Goal: Task Accomplishment & Management: Use online tool/utility

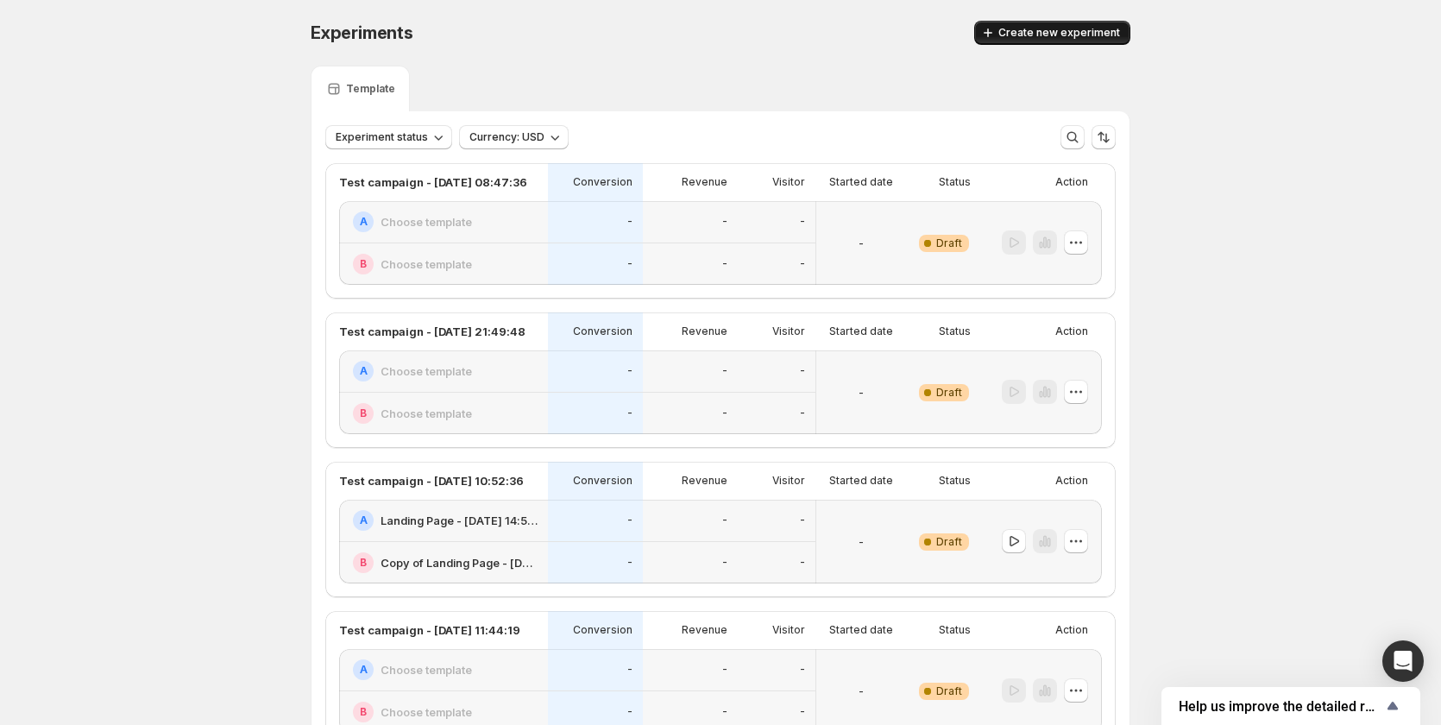
click at [1063, 41] on button "Create new experiment" at bounding box center [1052, 33] width 156 height 24
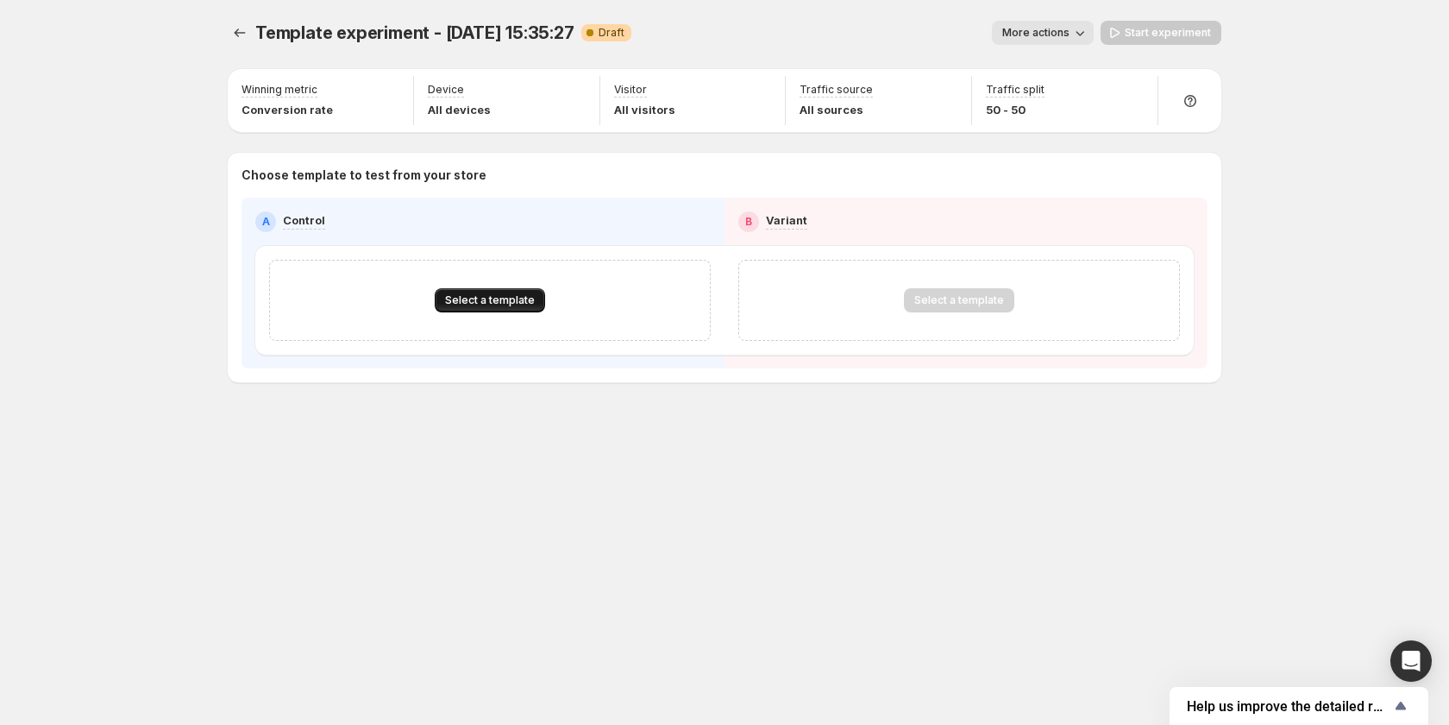
click at [491, 288] on button "Select a template" at bounding box center [490, 300] width 110 height 24
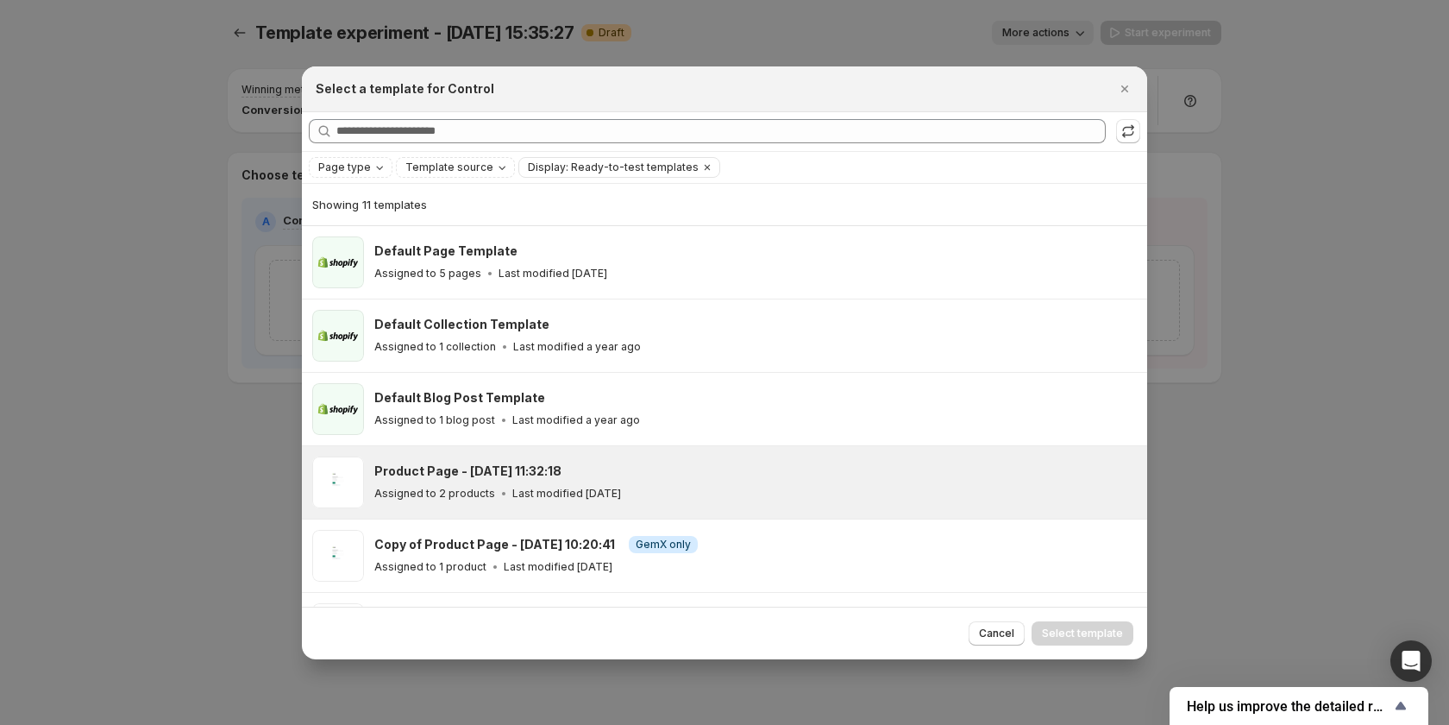
click at [551, 500] on div "Assigned to 2 products Last modified [DATE]" at bounding box center [752, 493] width 757 height 17
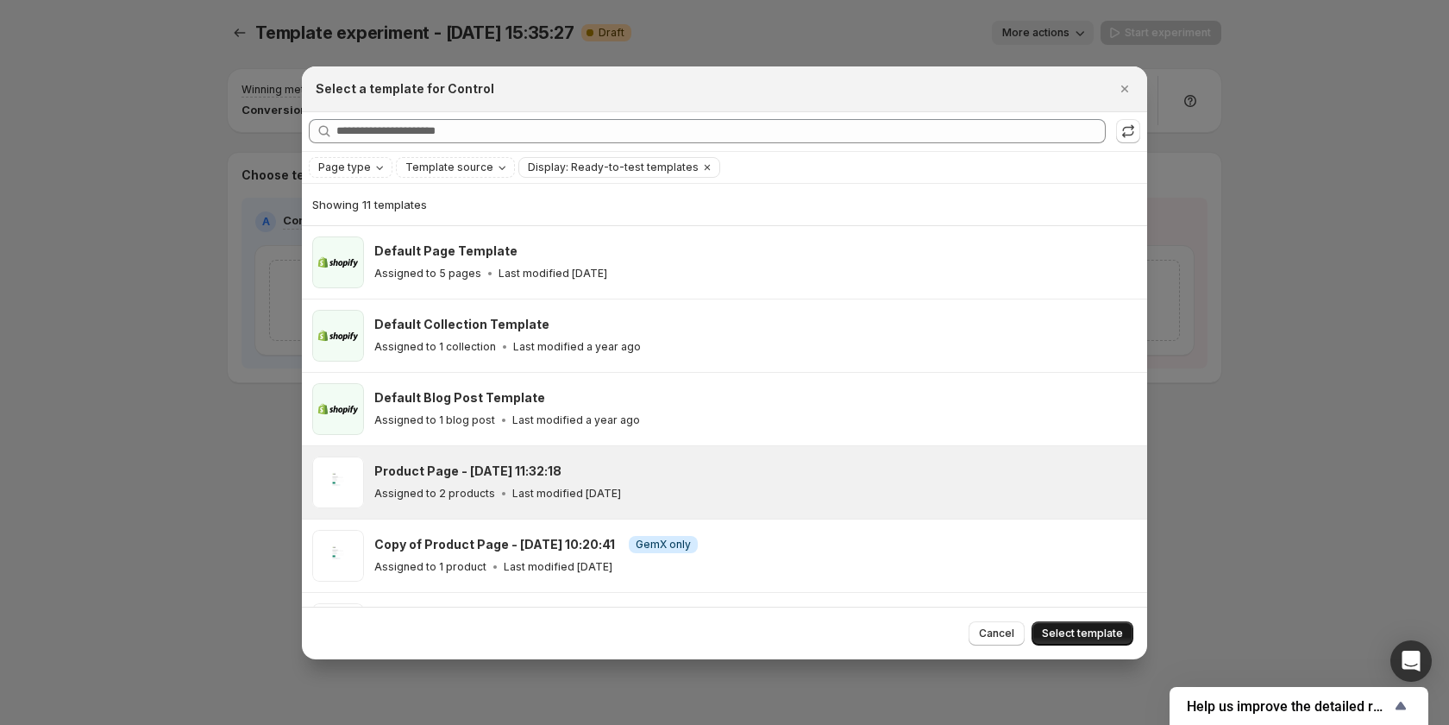
click at [1090, 630] on span "Select template" at bounding box center [1082, 633] width 81 height 14
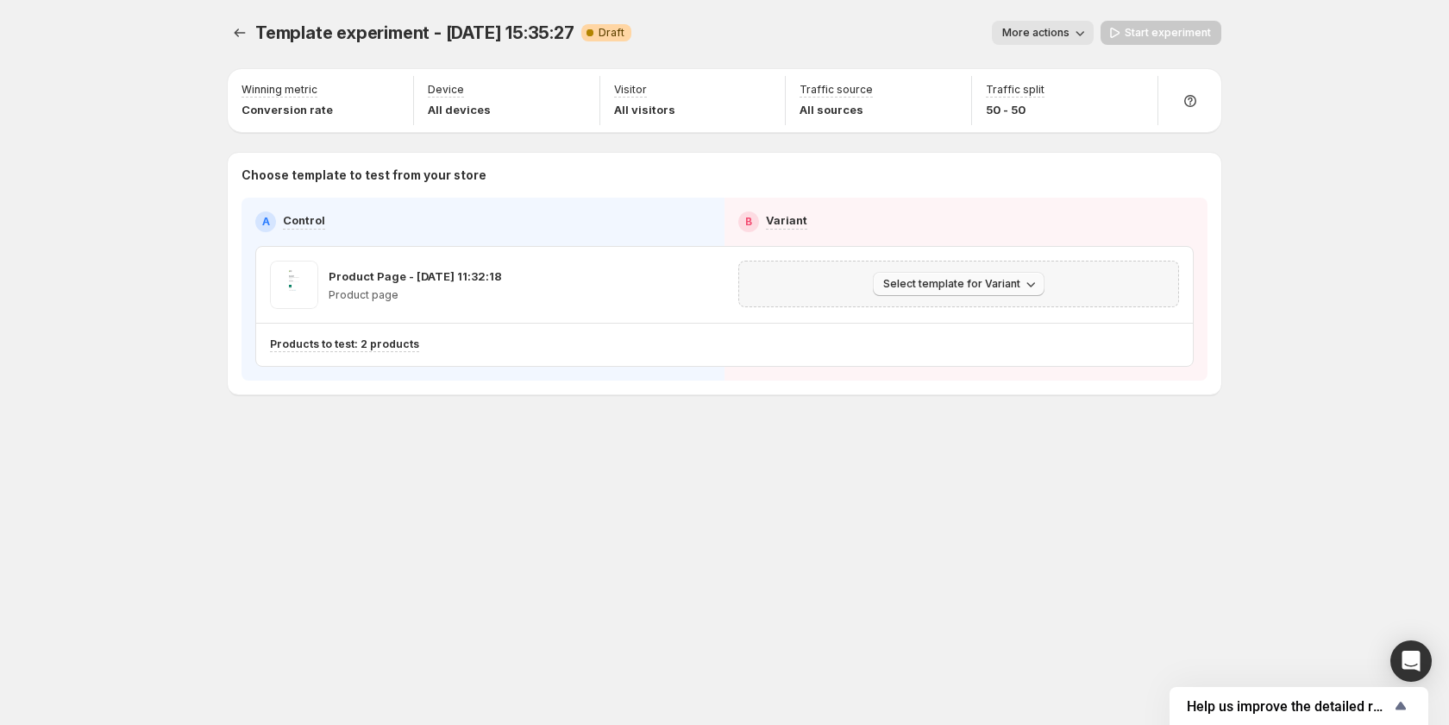
click at [994, 293] on button "Select template for Variant" at bounding box center [959, 284] width 172 height 24
click at [971, 338] on button "Create Variant based on Control" at bounding box center [962, 349] width 186 height 28
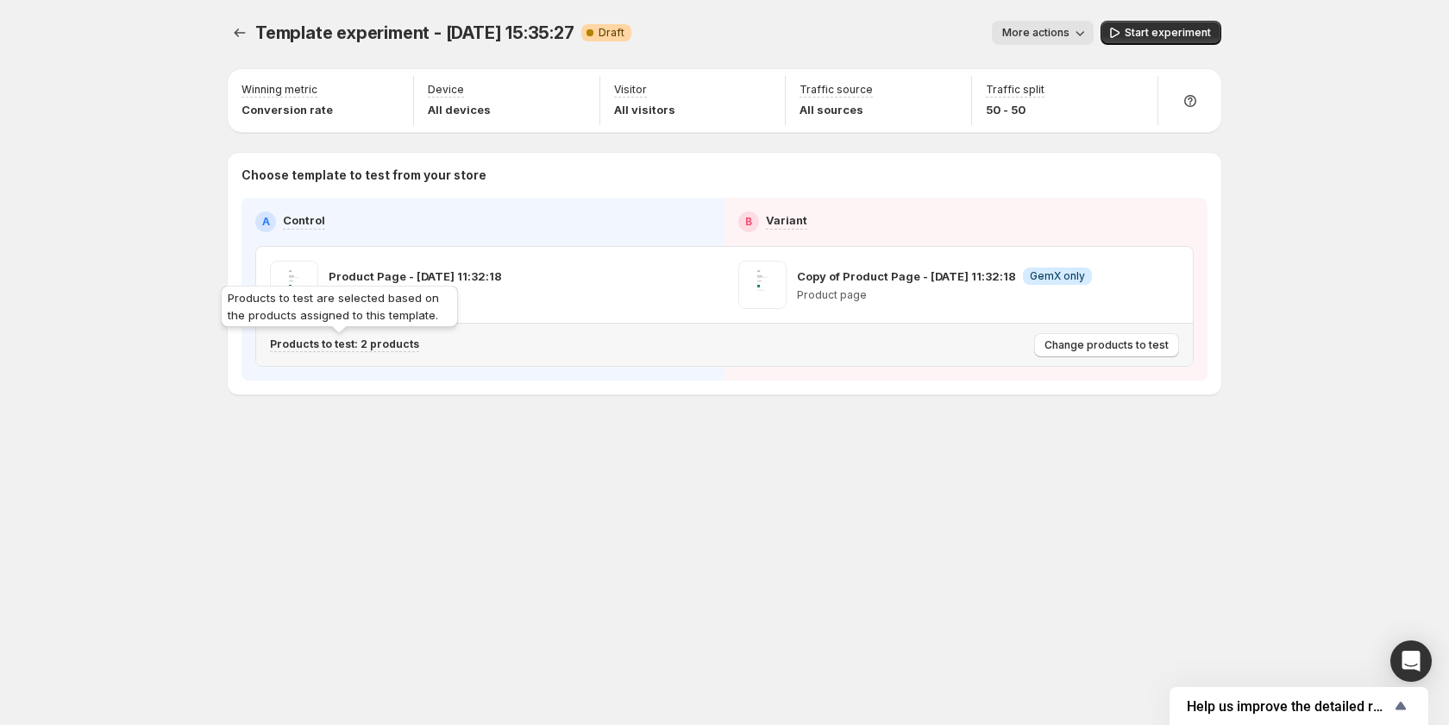
click at [389, 344] on p "Products to test: 2 products" at bounding box center [344, 344] width 149 height 14
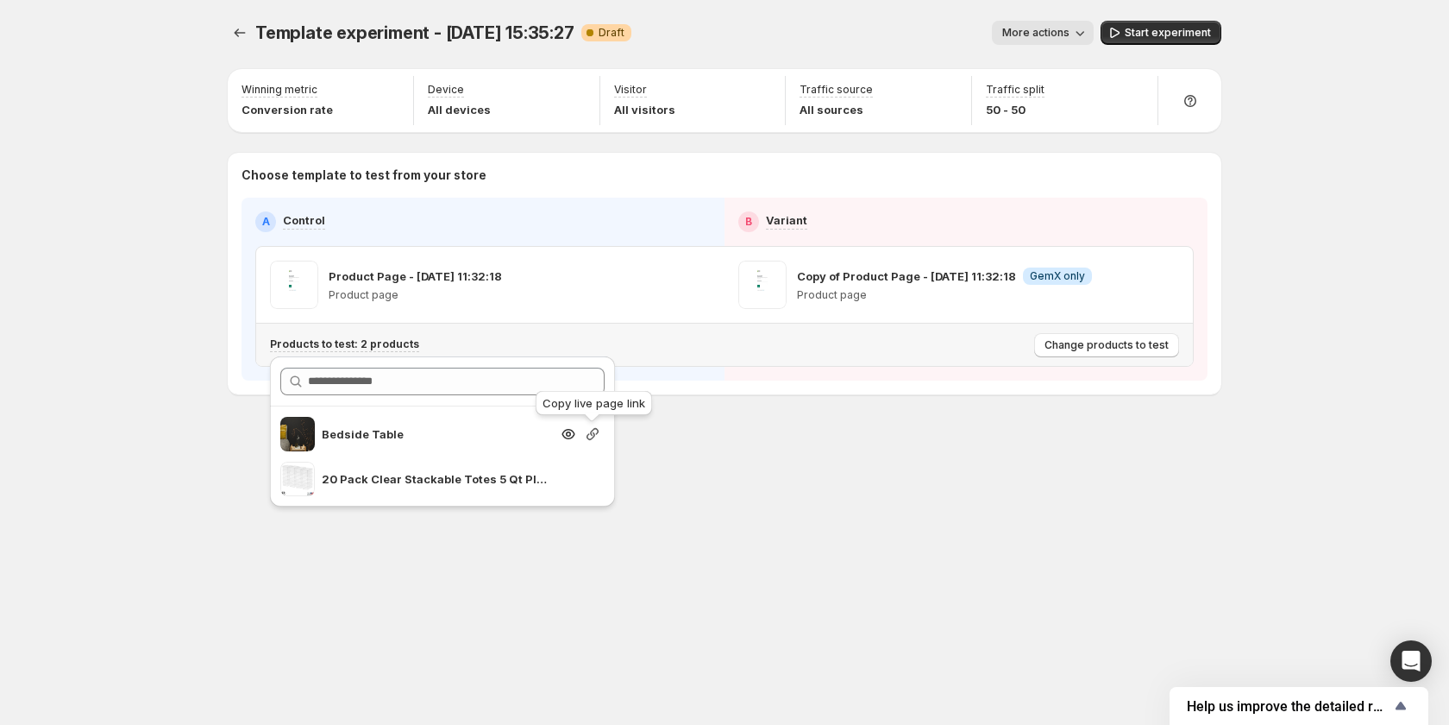
click at [594, 437] on icon "Search for and select a customer segment" at bounding box center [593, 434] width 12 height 12
click at [842, 448] on div "Template experiment - [DATE] 15:35:27. This page is ready Template experiment -…" at bounding box center [724, 243] width 1035 height 487
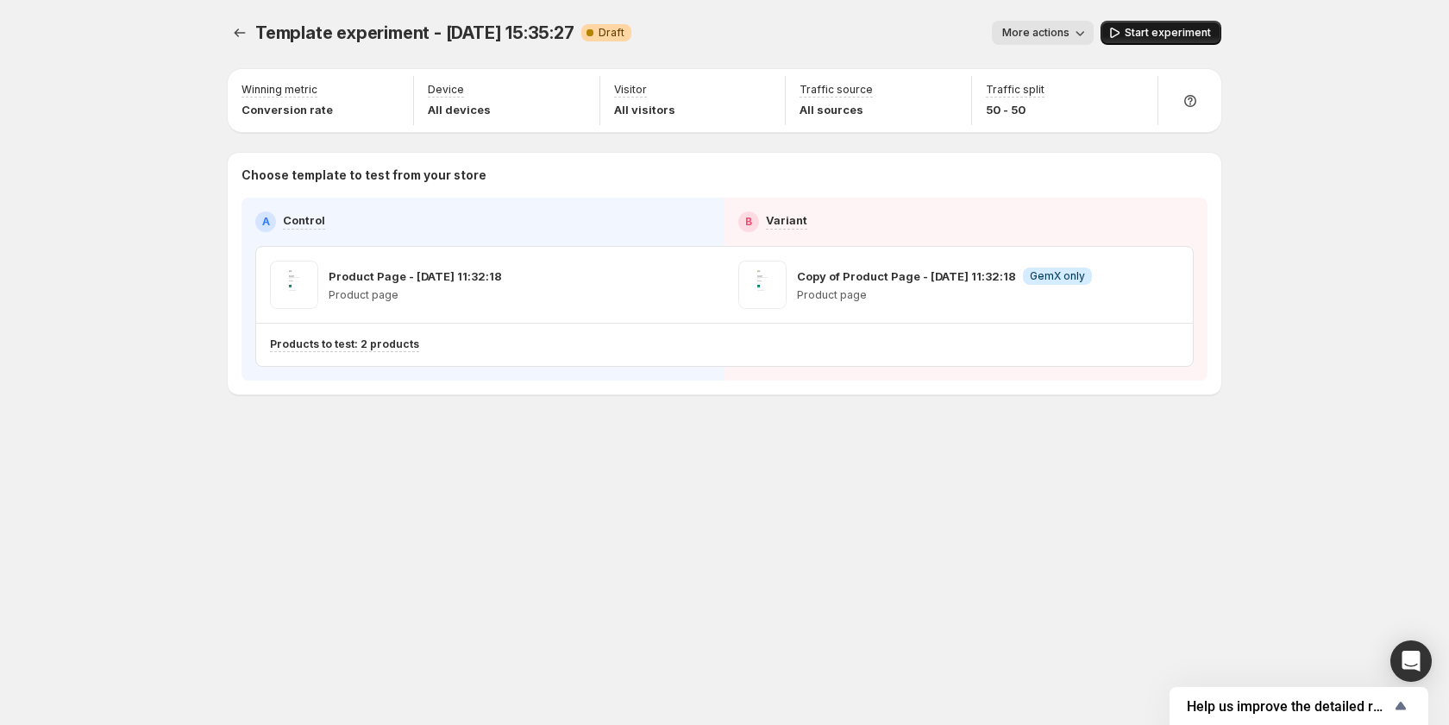
click at [1175, 25] on button "Start experiment" at bounding box center [1161, 33] width 121 height 24
